Goal: Check status: Check status

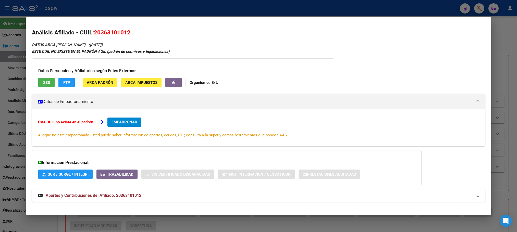
click at [134, 9] on div at bounding box center [258, 116] width 517 height 232
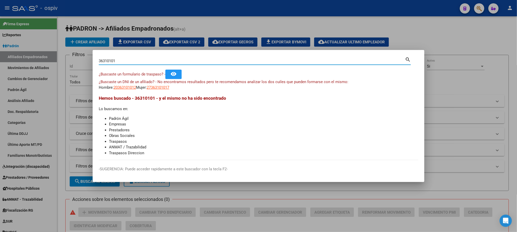
drag, startPoint x: 120, startPoint y: 60, endPoint x: 77, endPoint y: 56, distance: 43.1
click at [77, 56] on div "36310101 Buscar (apellido, dni, cuil, nro traspaso, cuit, obra social) search ¿…" at bounding box center [258, 116] width 517 height 232
paste input "8482108"
type input "38482108"
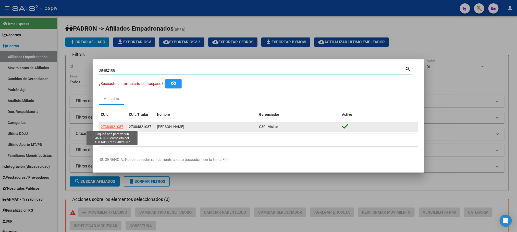
click at [116, 126] on span "27384821087" at bounding box center [112, 127] width 22 height 4
type textarea "27384821087"
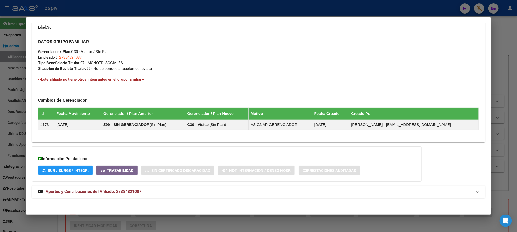
scroll to position [235, 0]
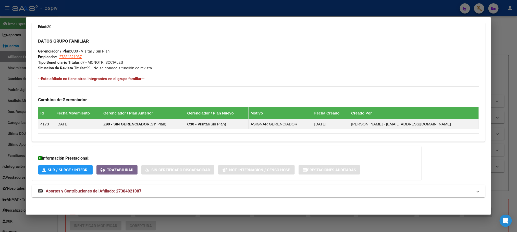
click at [108, 191] on span "Aportes y Contribuciones del Afiliado: 27384821087" at bounding box center [94, 191] width 96 height 5
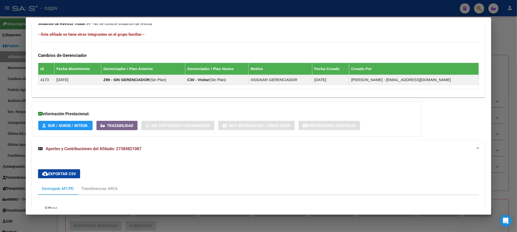
scroll to position [427, 0]
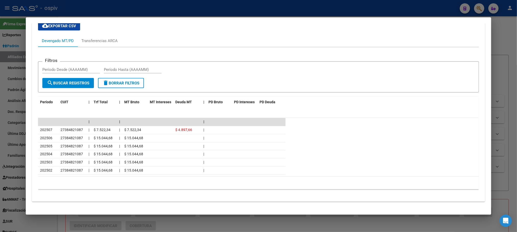
click at [143, 9] on div at bounding box center [258, 116] width 517 height 232
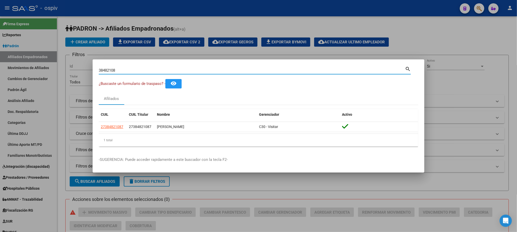
drag, startPoint x: 136, startPoint y: 71, endPoint x: 48, endPoint y: 67, distance: 87.9
click at [48, 67] on div "38482108 Buscar (apellido, dni, cuil, nro traspaso, cuit, obra social) search ¿…" at bounding box center [258, 116] width 517 height 232
paste input "29938380"
type input "29938380"
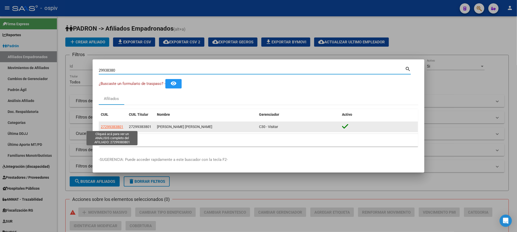
click at [117, 125] on span "27299383801" at bounding box center [112, 127] width 22 height 4
type textarea "27299383801"
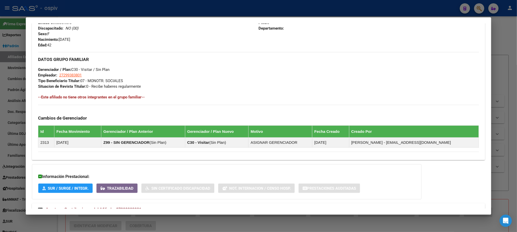
scroll to position [235, 0]
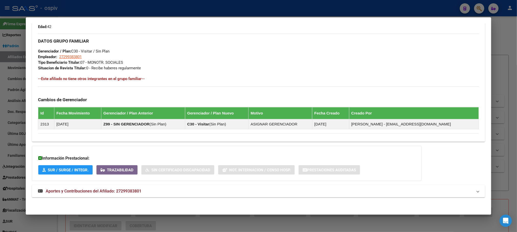
click at [94, 190] on span "Aportes y Contribuciones del Afiliado: 27299383801" at bounding box center [94, 191] width 96 height 5
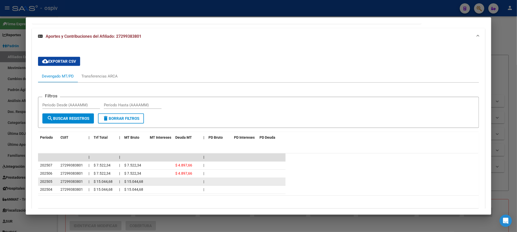
scroll to position [417, 0]
